Goal: Browse casually: Explore the website without a specific task or goal

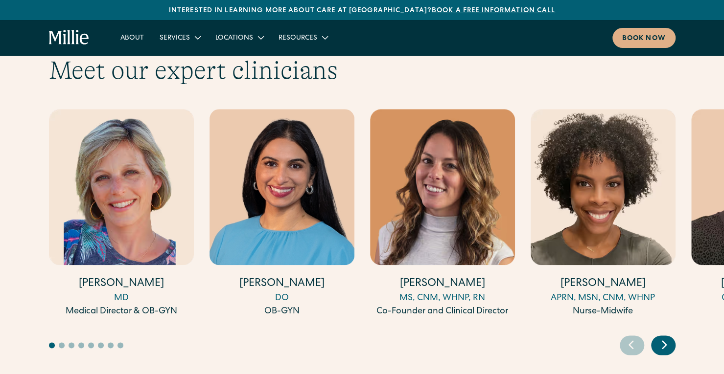
scroll to position [2704, 0]
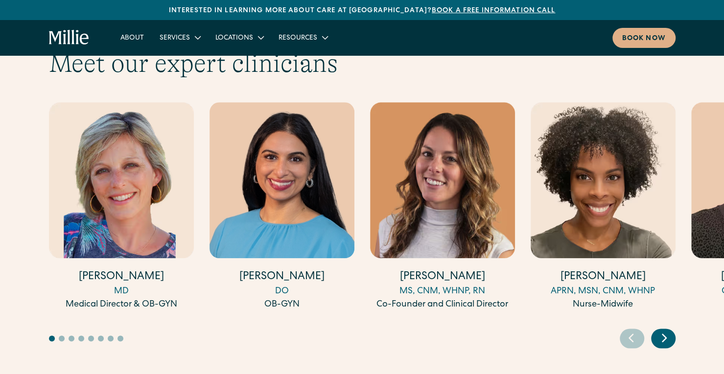
click at [663, 330] on icon "Next slide" at bounding box center [664, 337] width 15 height 15
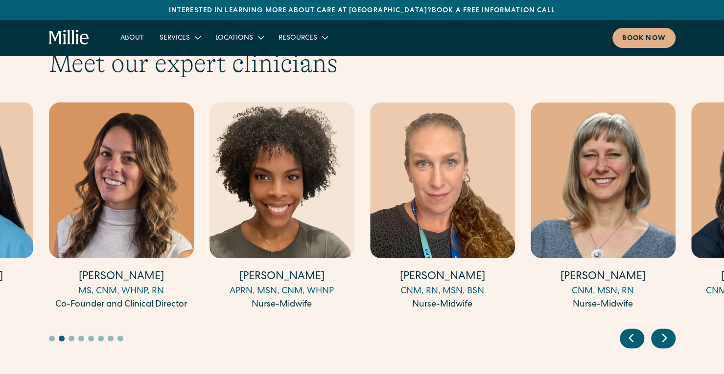
click at [663, 330] on icon "Next slide" at bounding box center [664, 337] width 15 height 15
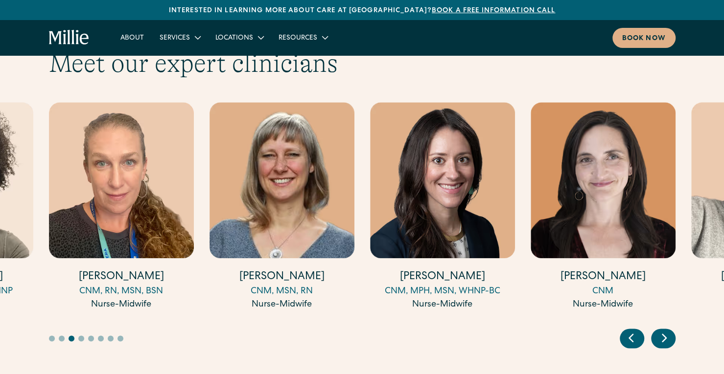
click at [663, 330] on icon "Next slide" at bounding box center [664, 337] width 15 height 15
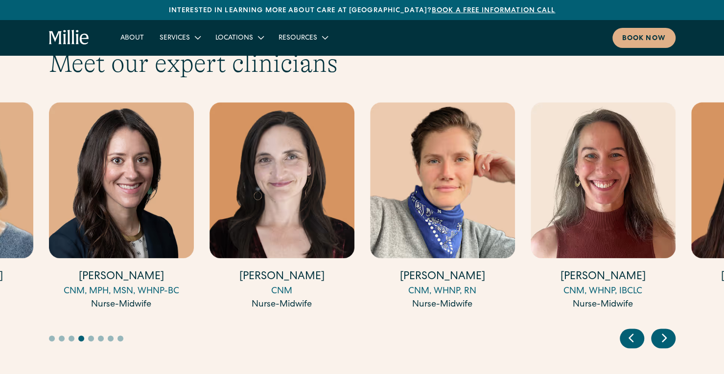
click at [663, 330] on icon "Next slide" at bounding box center [664, 337] width 15 height 15
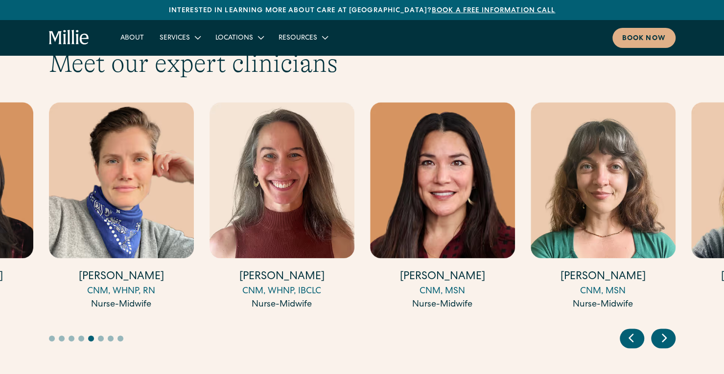
click at [663, 330] on icon "Next slide" at bounding box center [664, 337] width 15 height 15
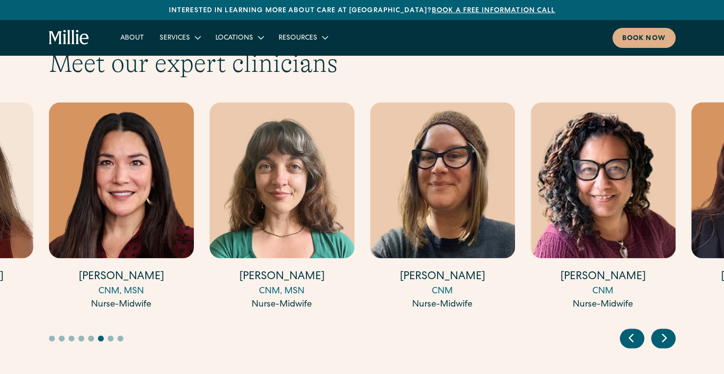
click at [663, 330] on icon "Next slide" at bounding box center [664, 337] width 15 height 15
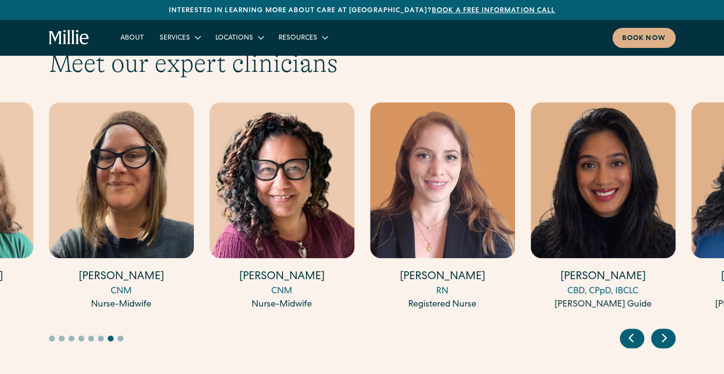
click at [663, 330] on icon "Next slide" at bounding box center [664, 337] width 15 height 15
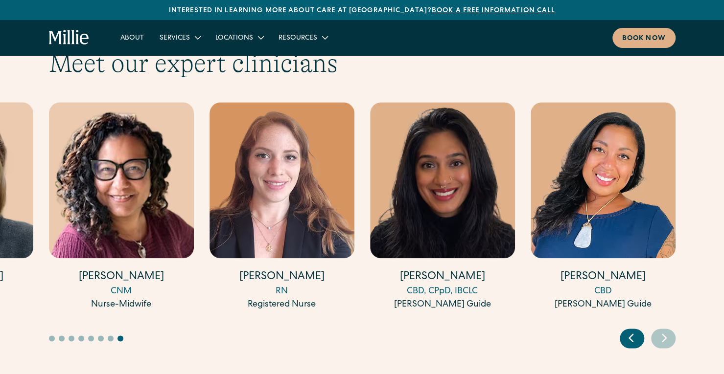
click at [635, 330] on icon "Previous slide" at bounding box center [631, 337] width 15 height 15
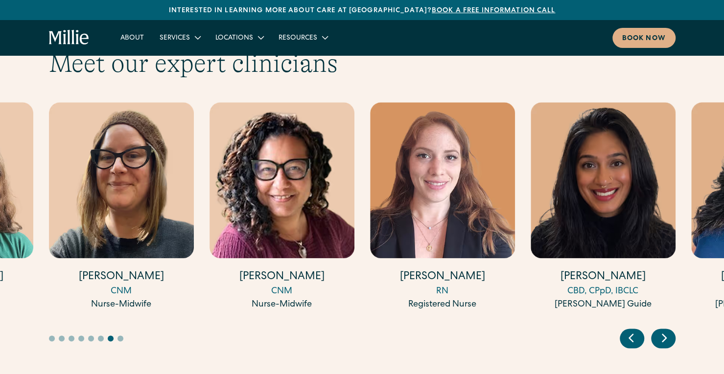
click at [635, 330] on icon "Previous slide" at bounding box center [631, 337] width 15 height 15
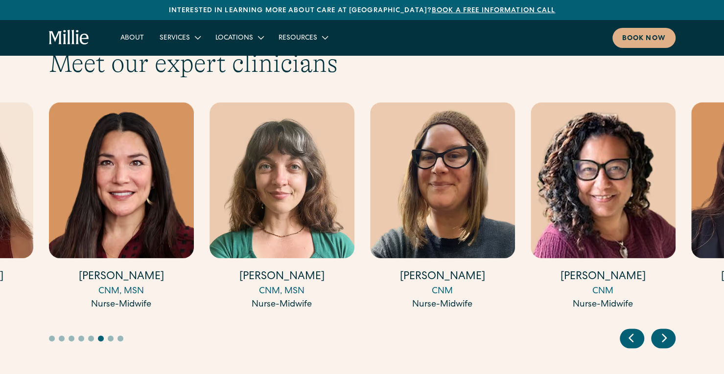
click at [635, 330] on icon "Previous slide" at bounding box center [631, 337] width 15 height 15
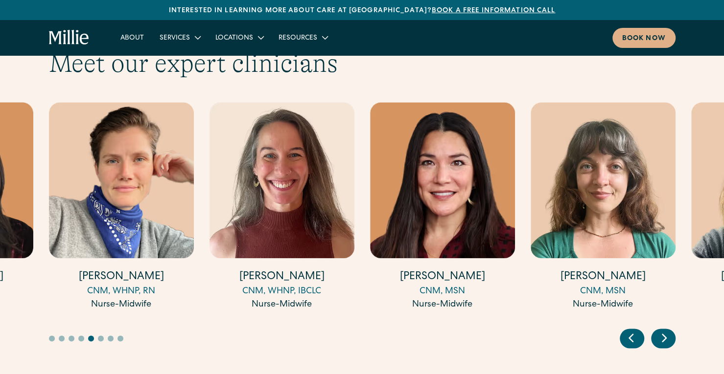
click at [635, 330] on icon "Previous slide" at bounding box center [631, 337] width 15 height 15
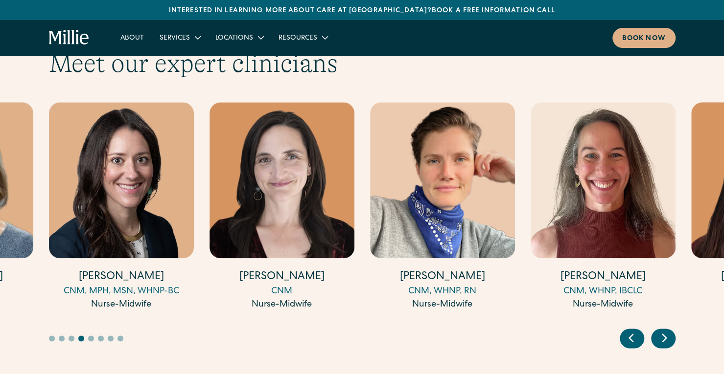
click at [635, 330] on icon "Previous slide" at bounding box center [631, 337] width 15 height 15
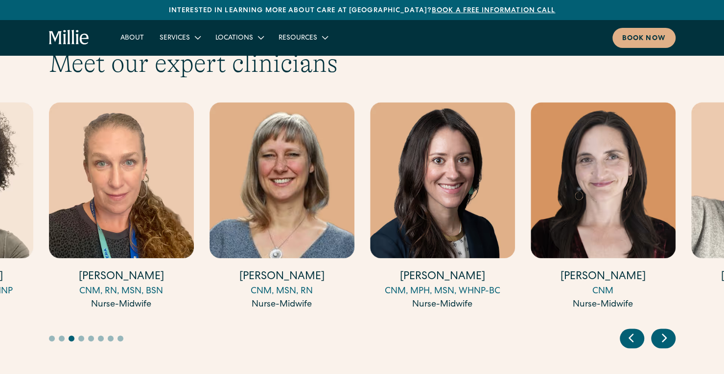
click at [635, 330] on icon "Previous slide" at bounding box center [631, 337] width 15 height 15
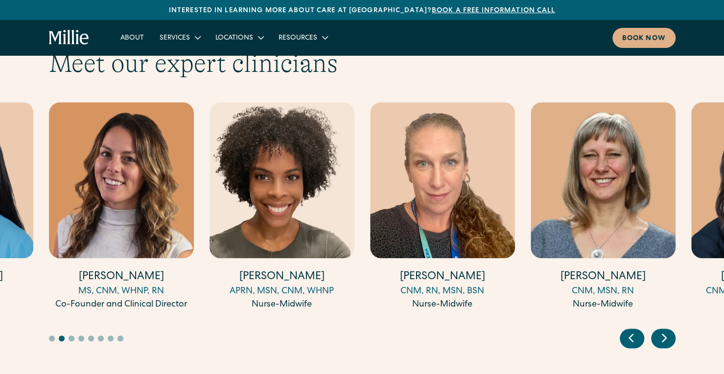
click at [635, 330] on icon "Previous slide" at bounding box center [631, 337] width 15 height 15
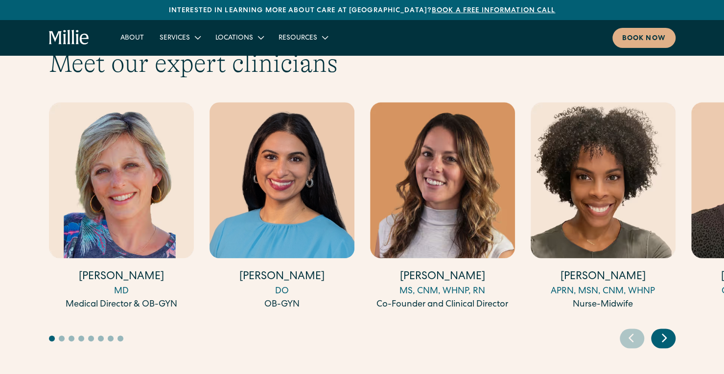
click at [635, 330] on icon "Previous slide" at bounding box center [631, 337] width 15 height 15
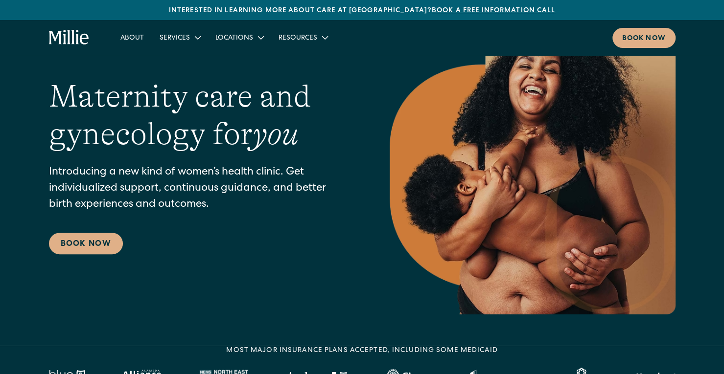
scroll to position [0, 0]
